Goal: Transaction & Acquisition: Download file/media

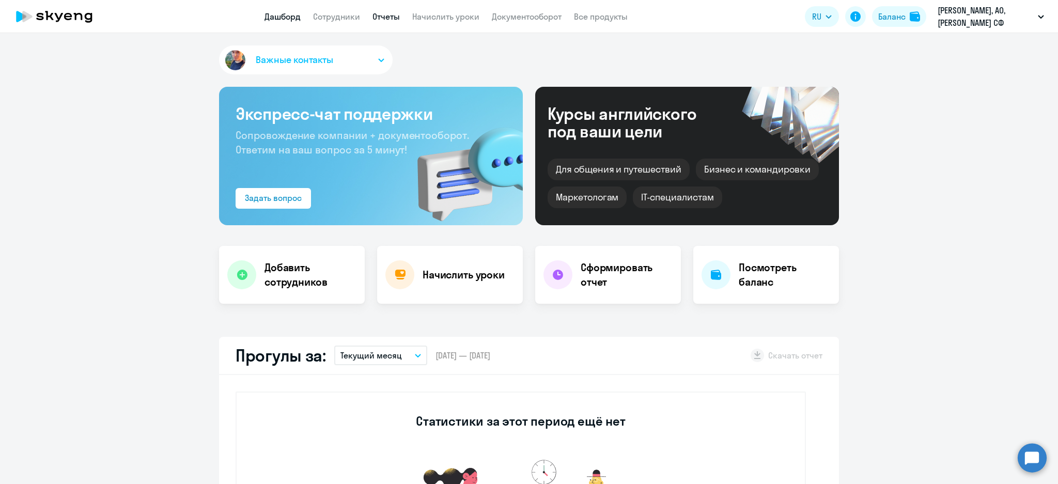
click at [400, 16] on link "Отчеты" at bounding box center [385, 16] width 27 height 10
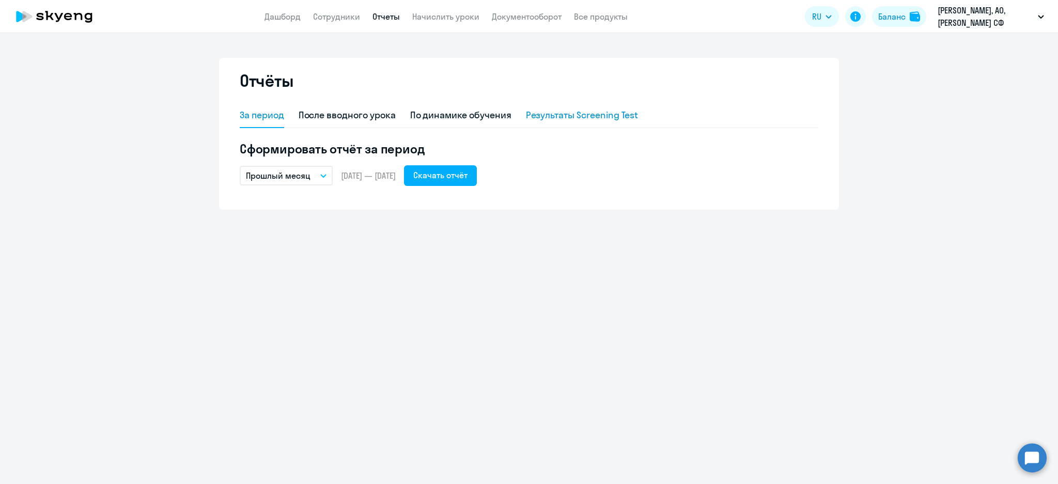
click at [587, 118] on div "Результаты Screening Test" at bounding box center [582, 114] width 113 height 13
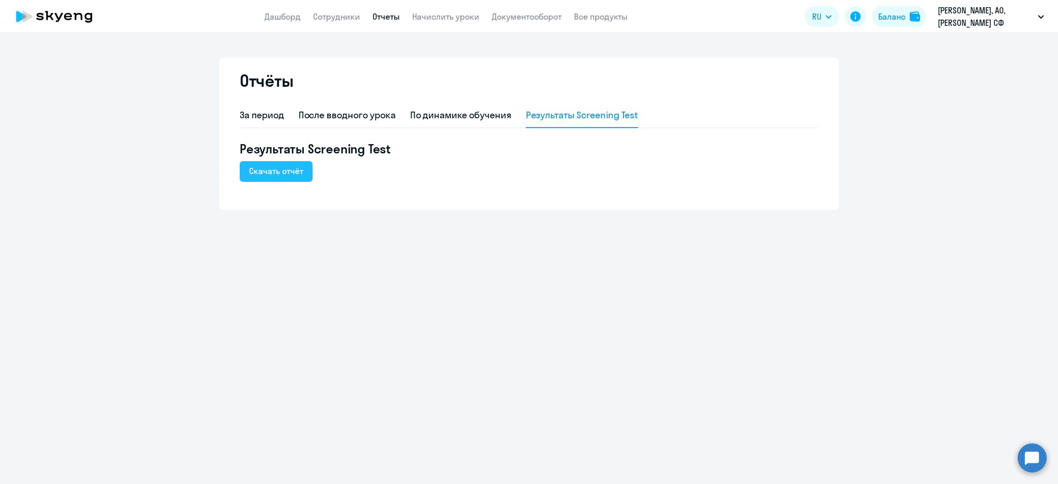
click at [304, 170] on button "Скачать отчёт" at bounding box center [276, 171] width 73 height 21
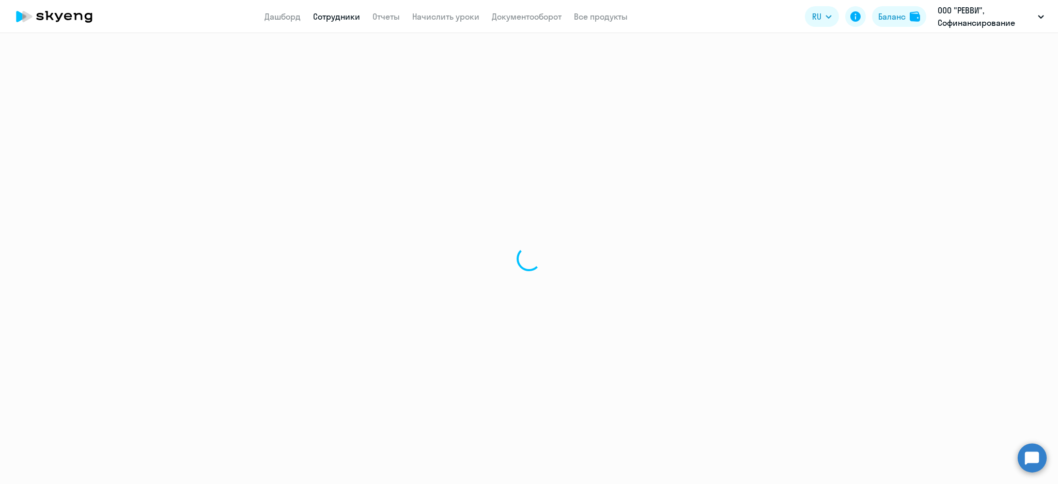
select select "30"
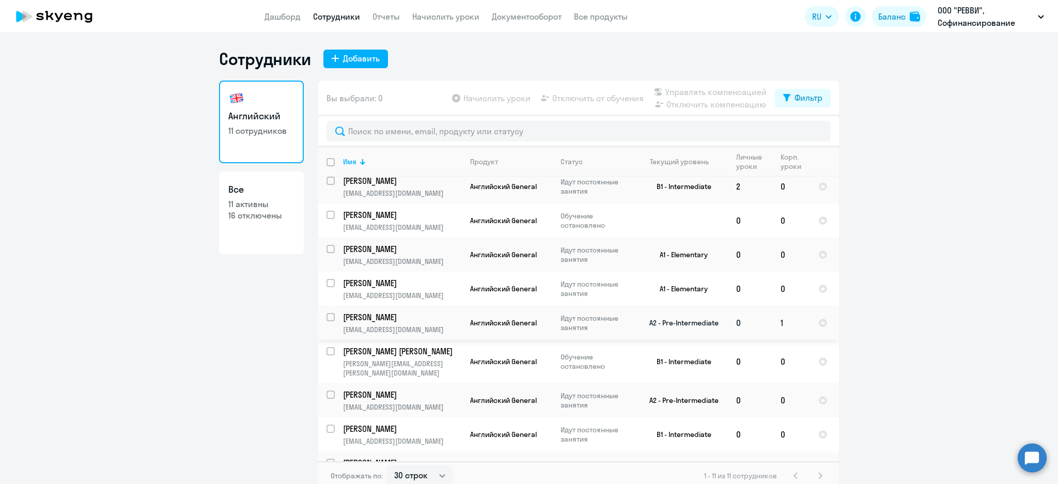
scroll to position [84, 0]
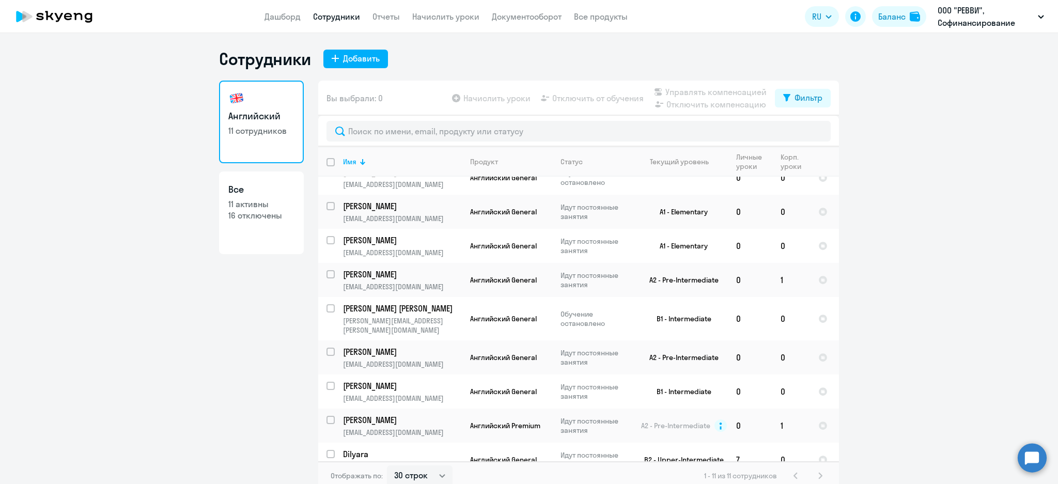
click at [813, 475] on div "1 - 11 из 11 сотрудников" at bounding box center [765, 475] width 122 height 12
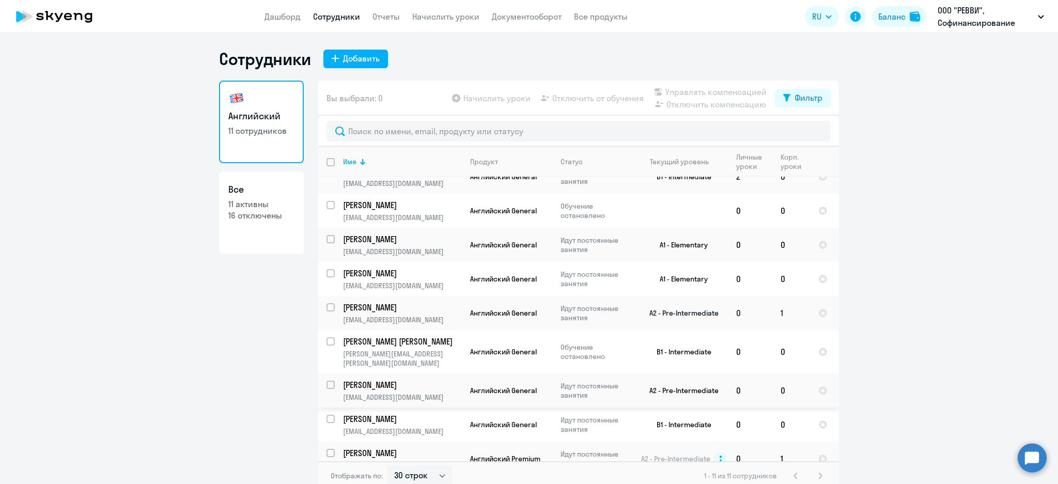
scroll to position [0, 0]
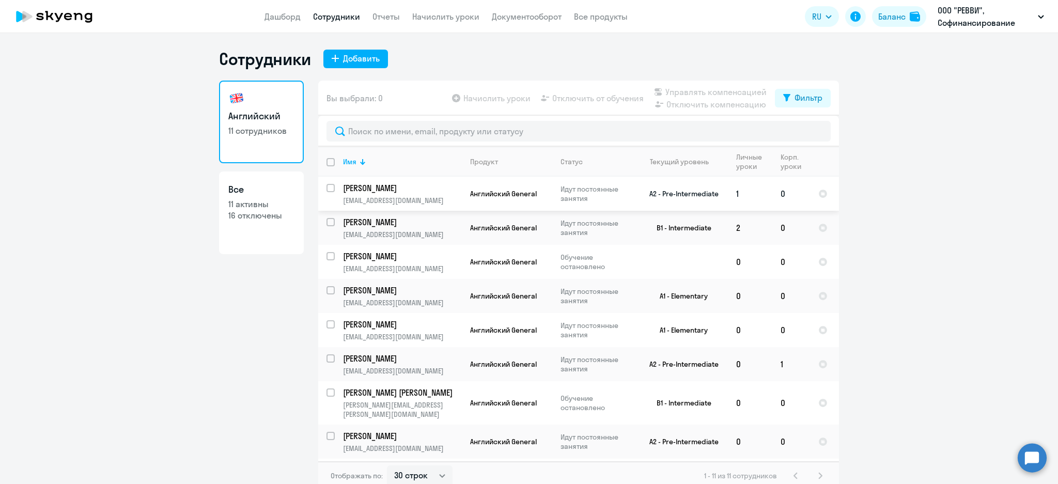
click at [326, 187] on input "select row 38166211" at bounding box center [336, 194] width 21 height 21
click at [326, 187] on input "deselect row 38166211" at bounding box center [336, 194] width 21 height 21
checkbox input "false"
click at [462, 193] on td "Английский General" at bounding box center [507, 194] width 90 height 34
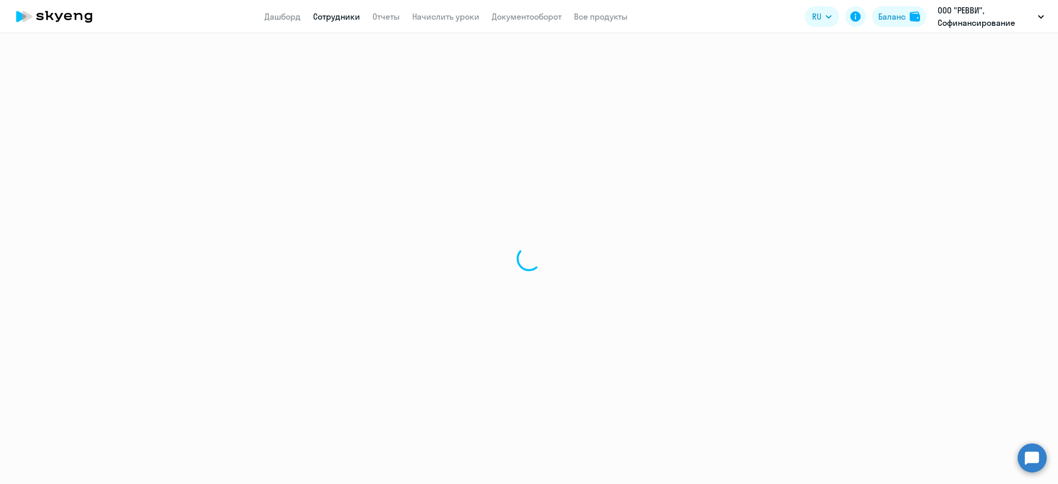
select select "english"
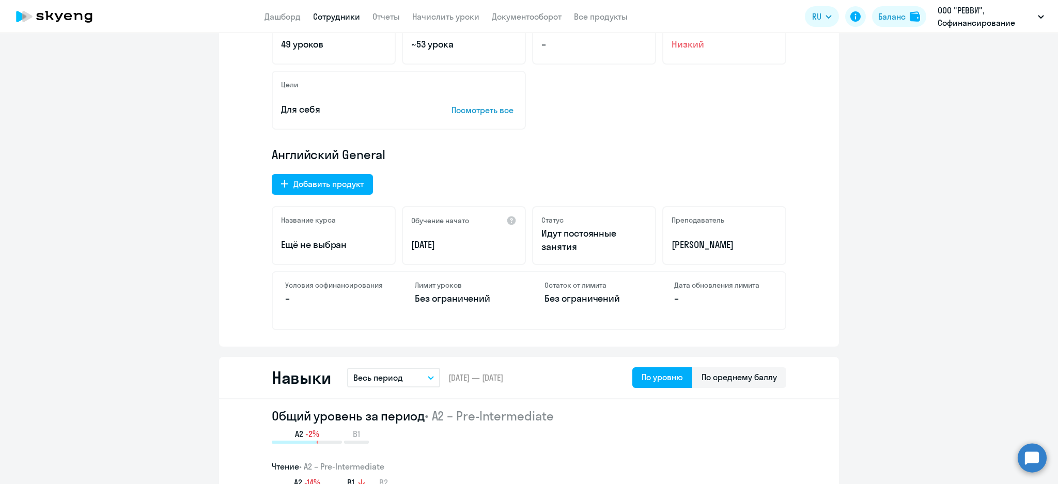
scroll to position [137, 0]
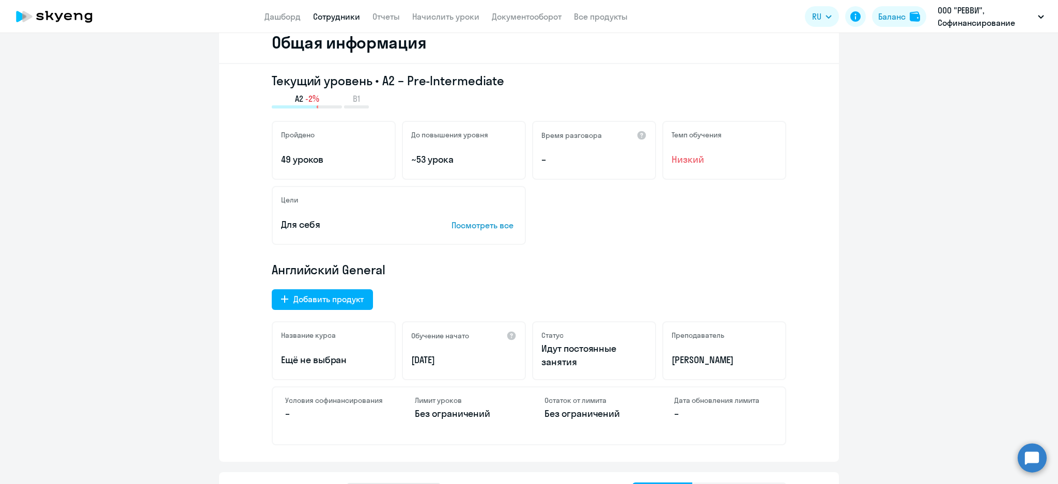
click at [316, 12] on link "Сотрудники" at bounding box center [336, 16] width 47 height 10
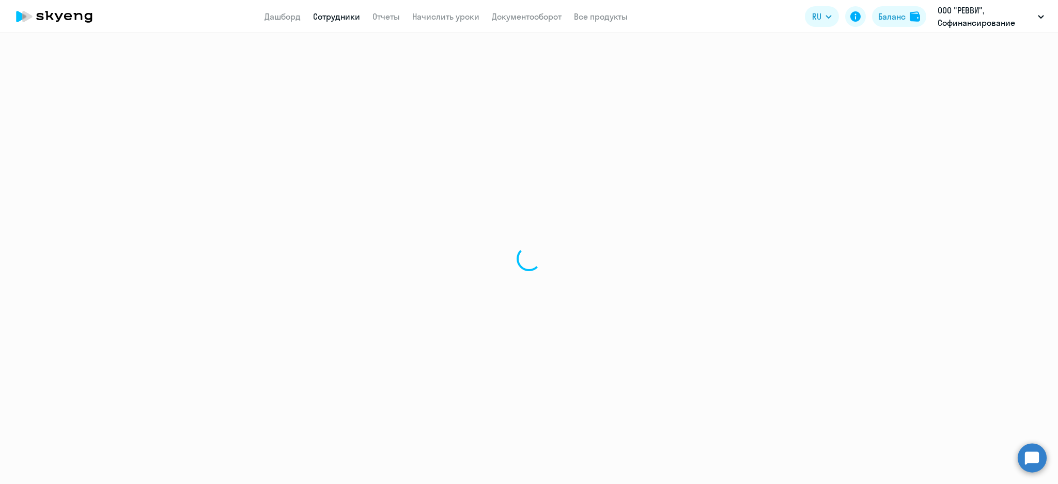
select select "30"
